Goal: Go to known website: Access a specific website the user already knows

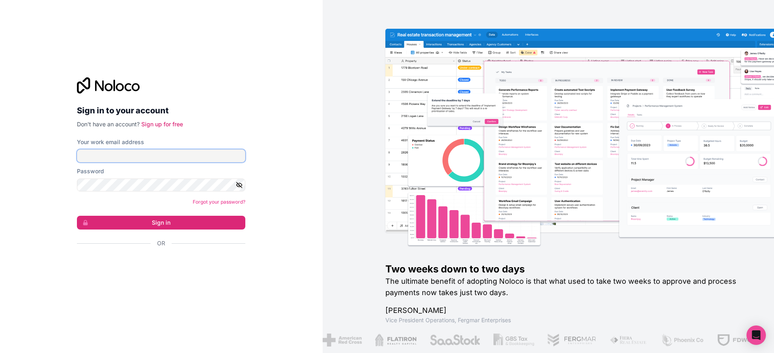
click at [169, 160] on input "Your work email address" at bounding box center [161, 155] width 168 height 13
type input "**********"
click at [193, 226] on button "Sign in" at bounding box center [161, 223] width 168 height 14
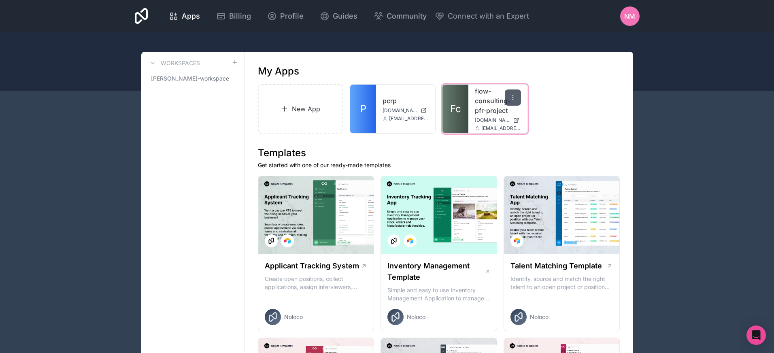
click at [513, 96] on icon at bounding box center [513, 97] width 6 height 6
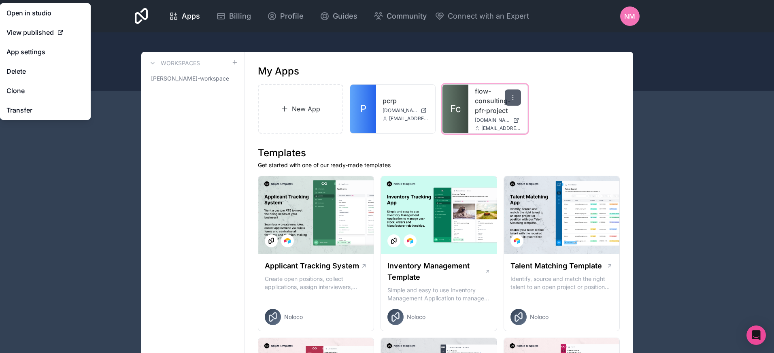
click at [512, 98] on icon at bounding box center [513, 97] width 6 height 6
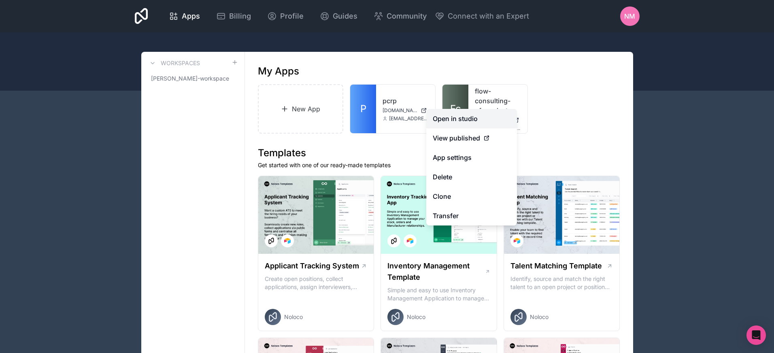
click at [457, 119] on link "Open in studio" at bounding box center [471, 118] width 91 height 19
